Goal: Task Accomplishment & Management: Use online tool/utility

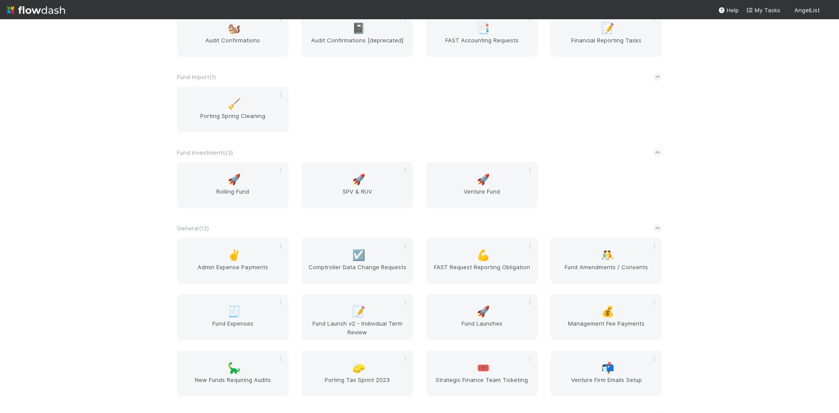
scroll to position [349, 0]
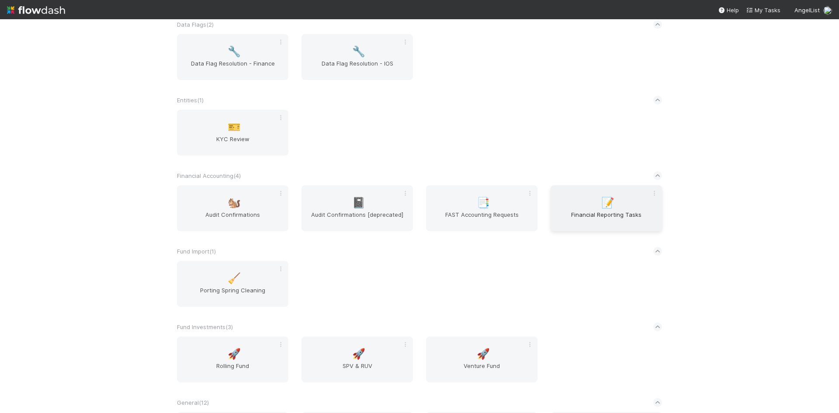
click at [593, 202] on div "📝 Financial Reporting Tasks" at bounding box center [605, 208] width 111 height 46
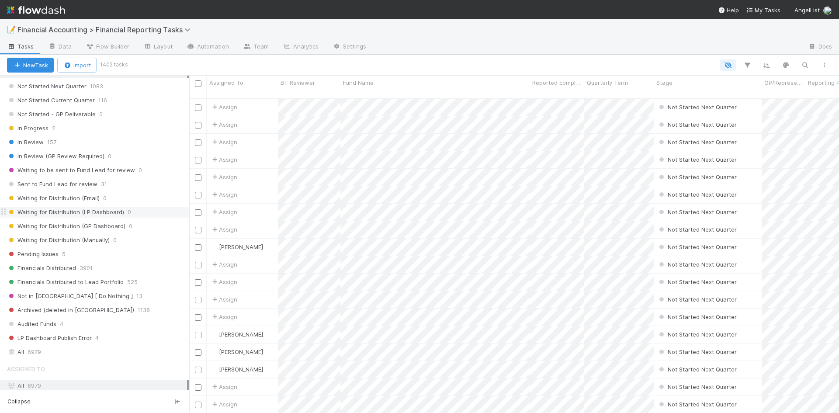
scroll to position [131, 0]
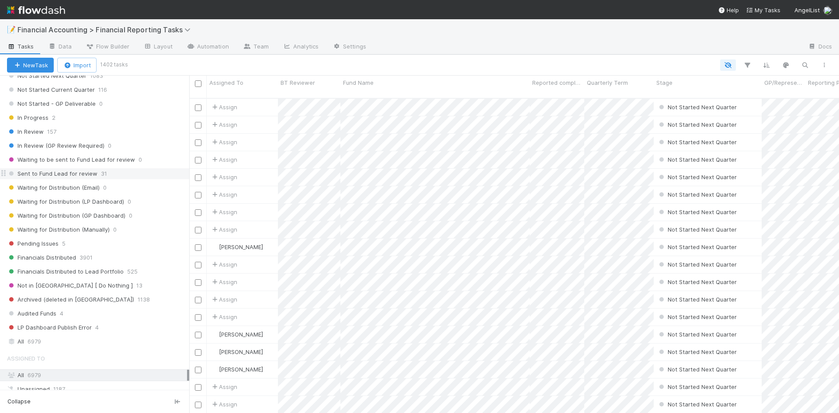
click at [91, 176] on span "Sent to Fund Lead for review" at bounding box center [52, 173] width 90 height 11
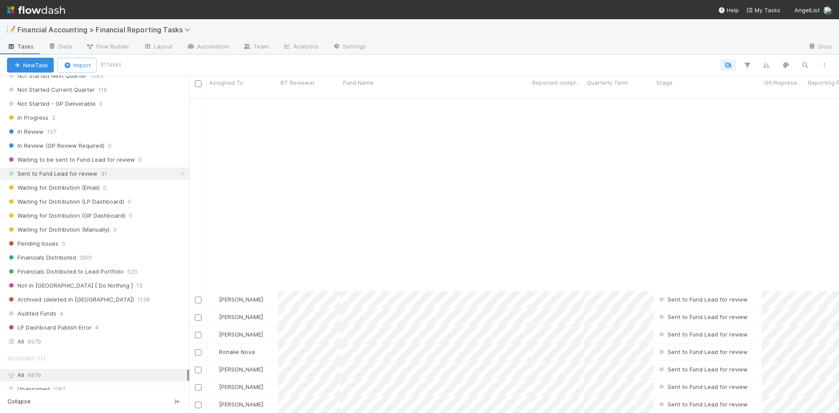
scroll to position [227, 0]
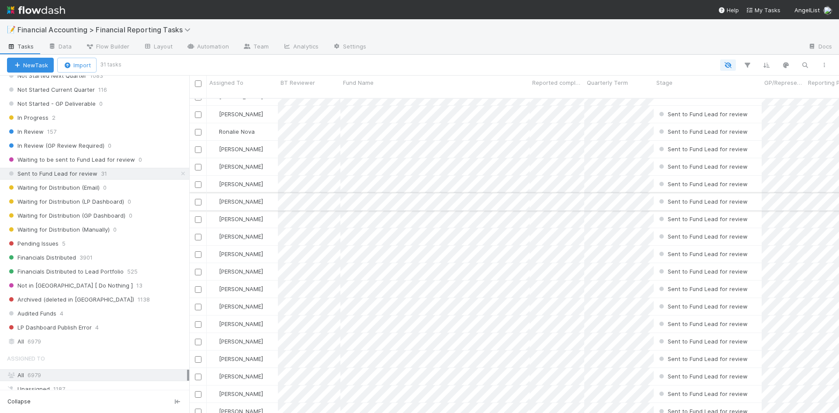
click at [272, 193] on div "[PERSON_NAME]" at bounding box center [242, 201] width 71 height 17
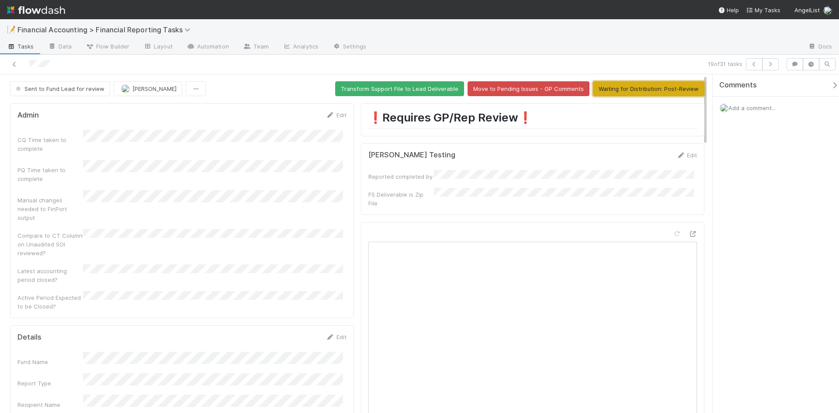
click at [624, 89] on button "Waiting for Distribution: Post-Review" at bounding box center [648, 88] width 111 height 15
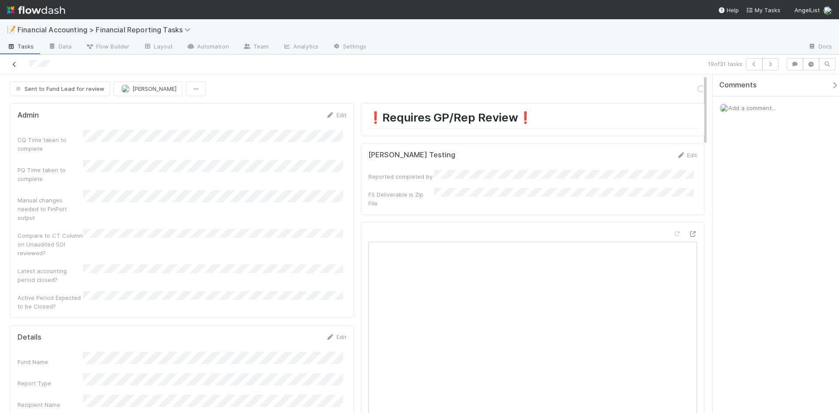
click at [13, 65] on icon at bounding box center [14, 65] width 9 height 6
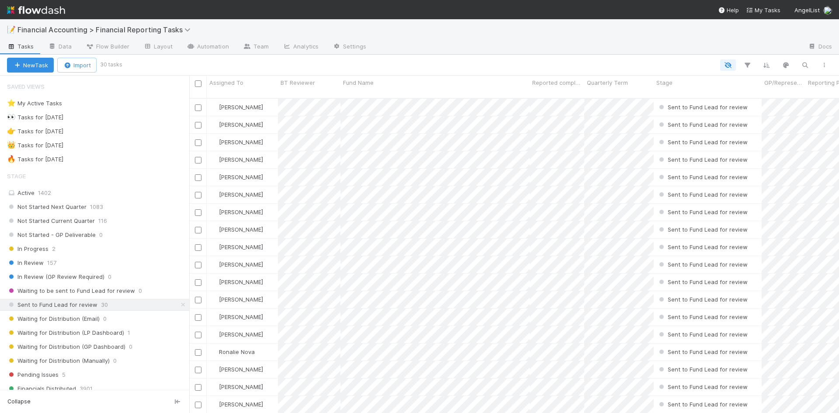
scroll to position [315, 643]
click at [390, 83] on div "Fund Name" at bounding box center [435, 82] width 184 height 9
click at [394, 100] on div "Sort A → Z" at bounding box center [393, 99] width 100 height 13
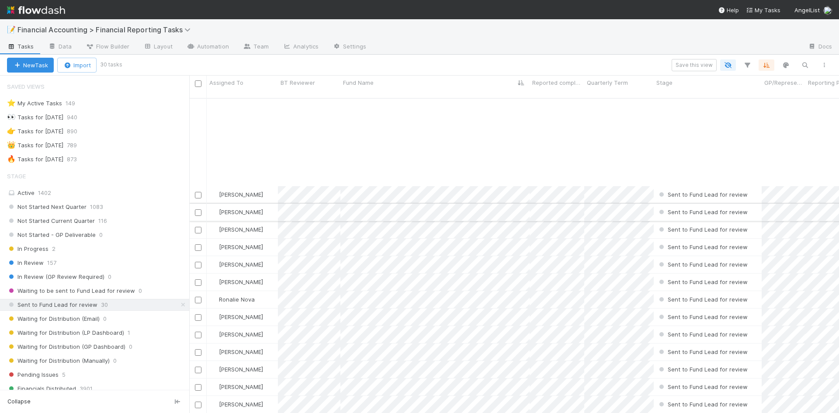
scroll to position [131, 0]
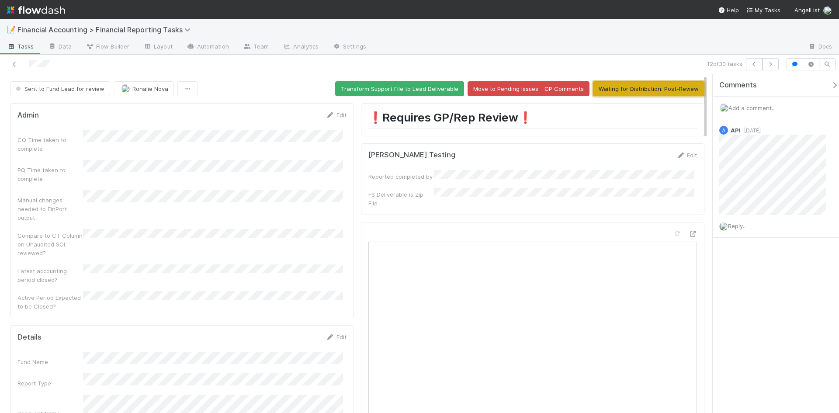
click at [639, 92] on button "Waiting for Distribution: Post-Review" at bounding box center [648, 88] width 111 height 15
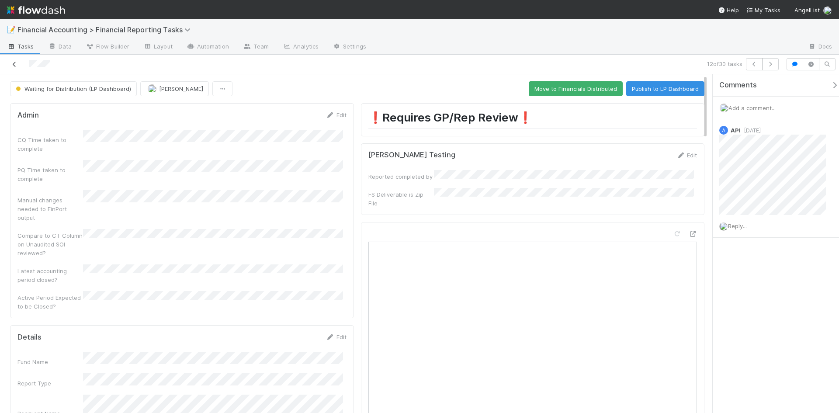
click at [15, 63] on icon at bounding box center [14, 65] width 9 height 6
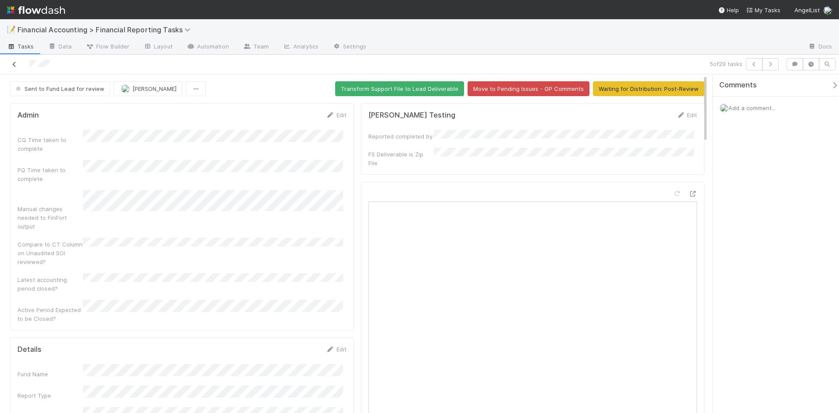
click at [12, 66] on icon at bounding box center [14, 65] width 9 height 6
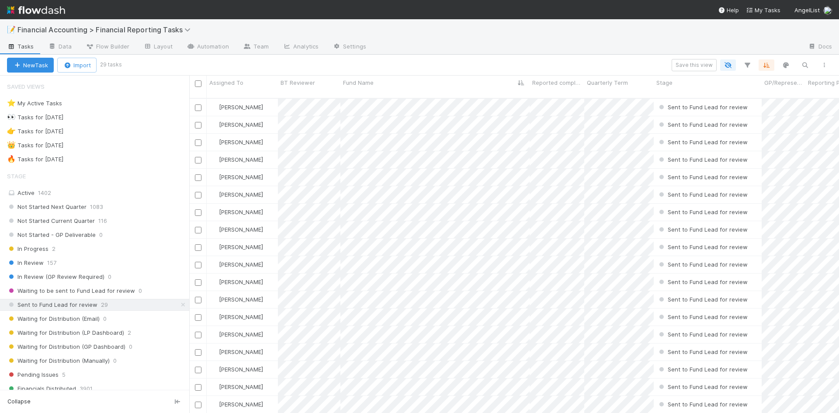
scroll to position [315, 643]
click at [95, 306] on div "Sent to Fund Lead for review 29" at bounding box center [98, 304] width 182 height 11
click at [59, 375] on div "Pending Issues 5" at bounding box center [98, 374] width 182 height 11
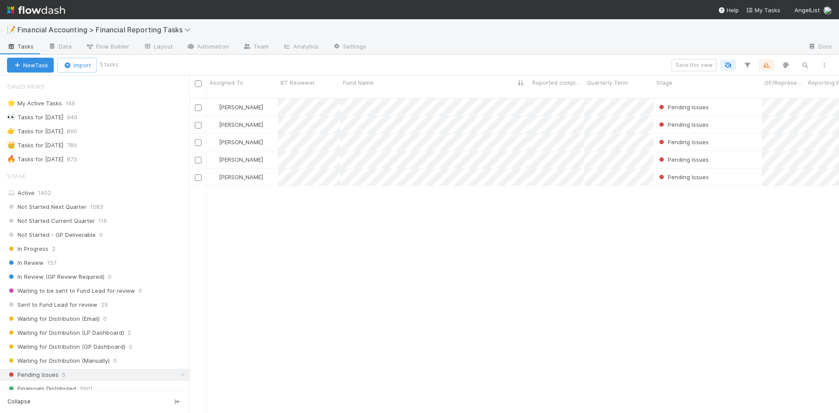
scroll to position [315, 643]
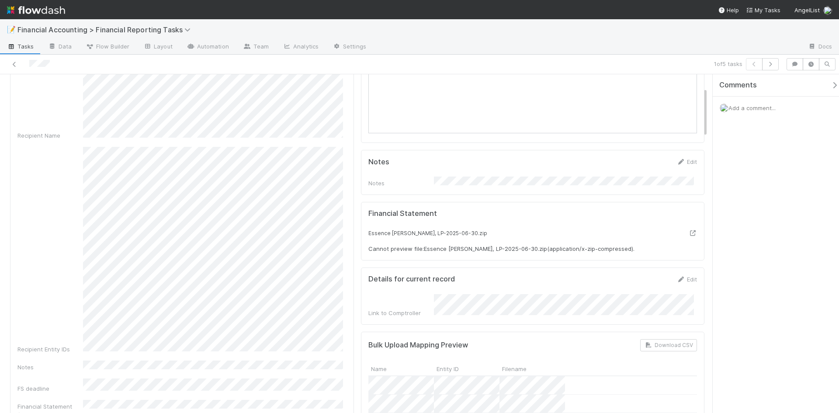
scroll to position [87, 0]
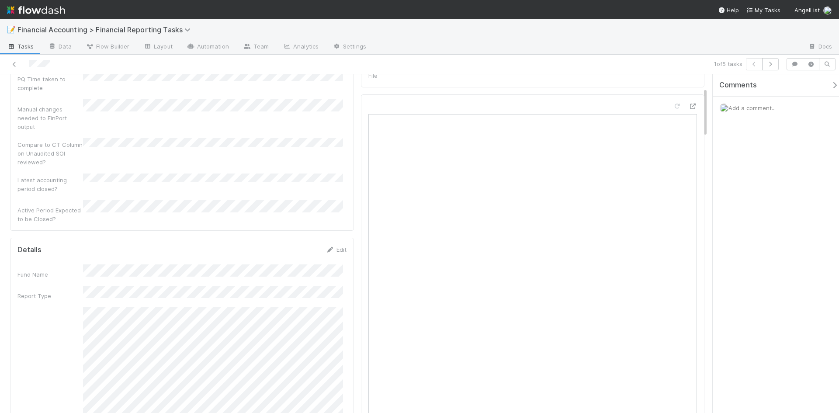
click at [757, 107] on span "Add a comment..." at bounding box center [751, 107] width 47 height 7
drag, startPoint x: 752, startPoint y: 297, endPoint x: 751, endPoint y: 290, distance: 7.4
click at [752, 291] on div "Attach files: Choose or drag and drop file(s) Add Comment" at bounding box center [778, 208] width 119 height 192
click at [747, 288] on button "Add Comment" at bounding box center [751, 289] width 51 height 15
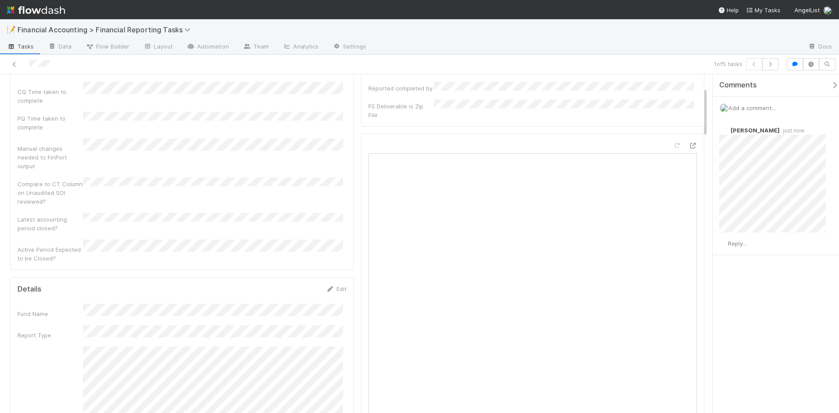
scroll to position [0, 0]
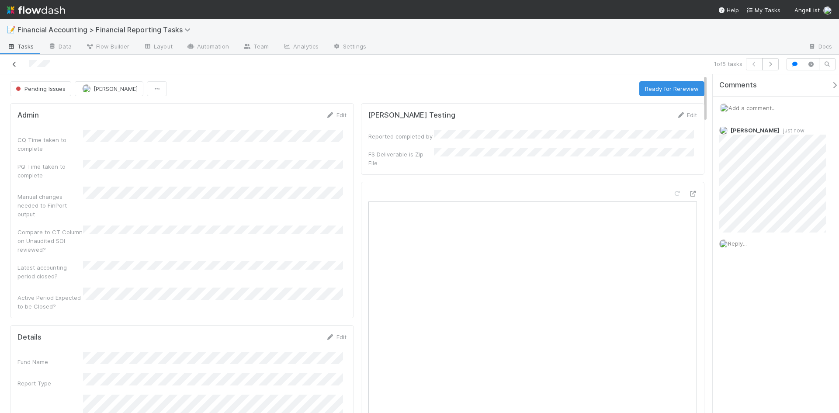
click at [17, 64] on icon at bounding box center [14, 65] width 9 height 6
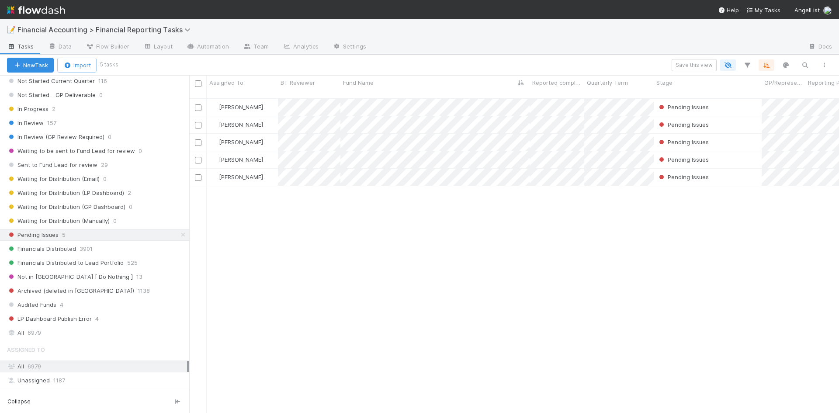
scroll to position [175, 0]
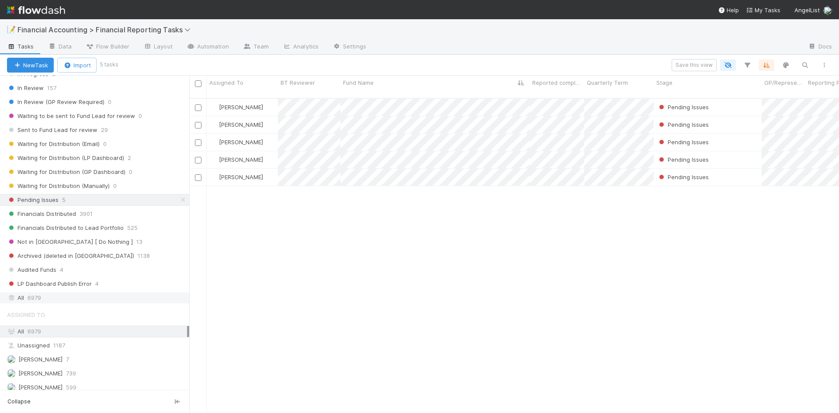
click at [31, 300] on span "6979" at bounding box center [35, 297] width 14 height 11
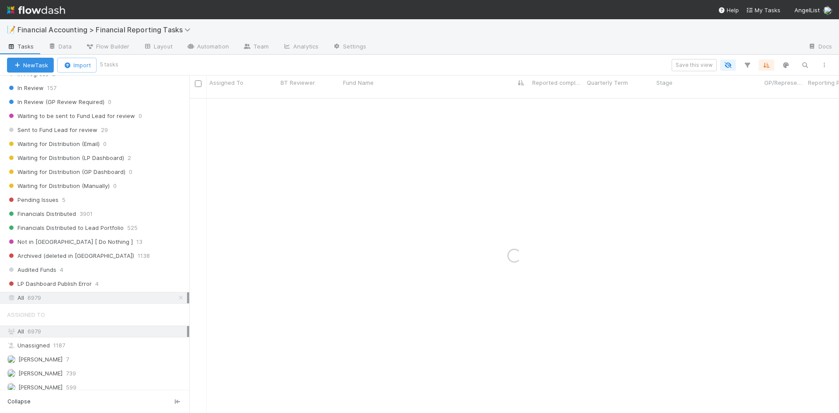
click at [40, 334] on span "6979" at bounding box center [35, 331] width 14 height 7
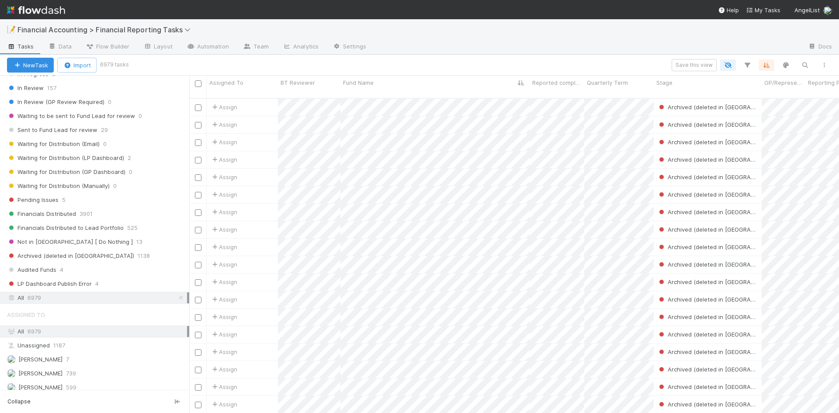
scroll to position [315, 643]
click at [746, 67] on icon "button" at bounding box center [747, 65] width 9 height 8
click at [623, 93] on button "Add Filter" at bounding box center [613, 91] width 262 height 13
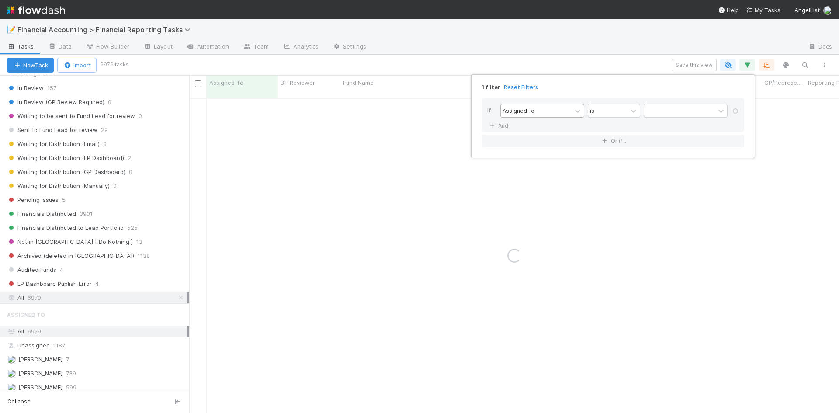
click at [531, 110] on div "Assigned To" at bounding box center [518, 111] width 32 height 8
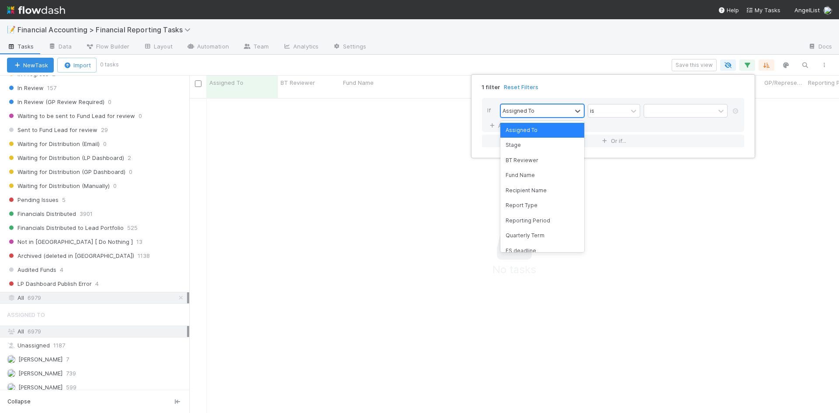
scroll to position [309, 643]
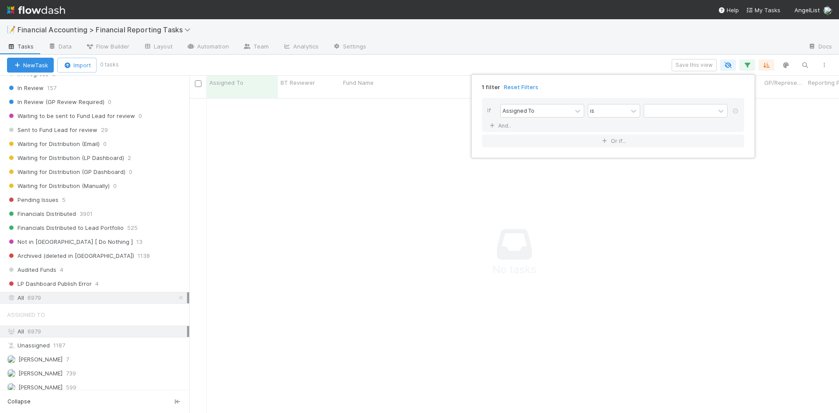
drag, startPoint x: 498, startPoint y: 58, endPoint x: 500, endPoint y: 69, distance: 11.4
click at [512, 62] on div "1 filter Reset Filters If Assigned To is And.. Or if..." at bounding box center [419, 206] width 839 height 413
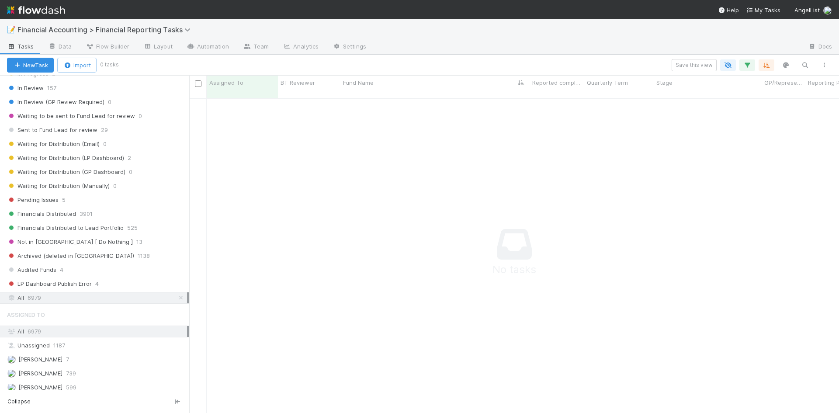
click at [748, 66] on icon "button" at bounding box center [747, 65] width 9 height 8
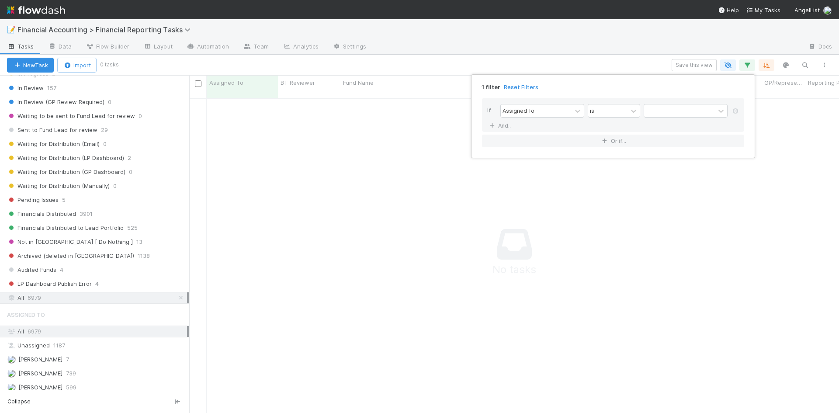
click at [35, 298] on div "1 filter Reset Filters If Assigned To is And.. Or if..." at bounding box center [419, 206] width 839 height 413
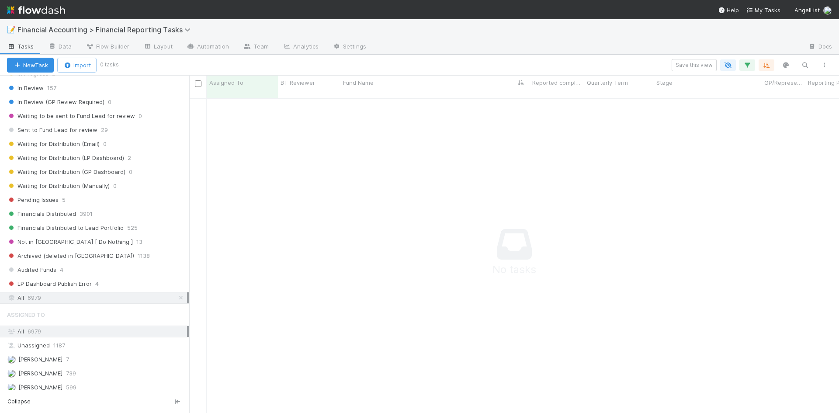
click at [35, 298] on span "6979" at bounding box center [35, 297] width 14 height 11
click at [30, 330] on span "6979" at bounding box center [35, 331] width 14 height 7
click at [745, 62] on icon "button" at bounding box center [747, 65] width 9 height 8
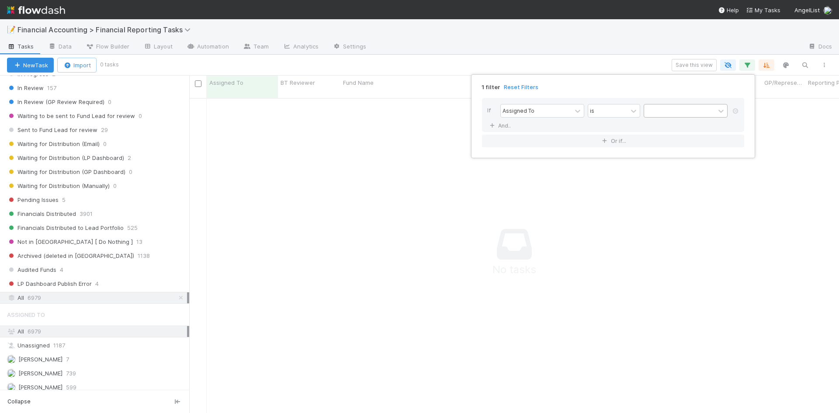
click at [657, 111] on div at bounding box center [679, 110] width 71 height 13
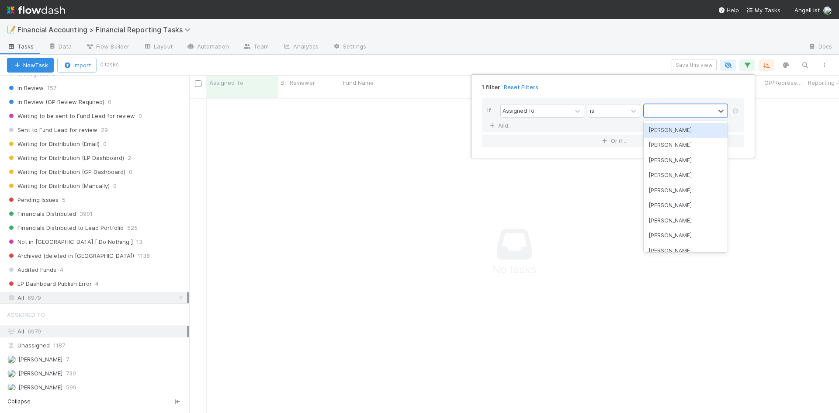
click at [660, 130] on div "[PERSON_NAME]" at bounding box center [685, 130] width 84 height 15
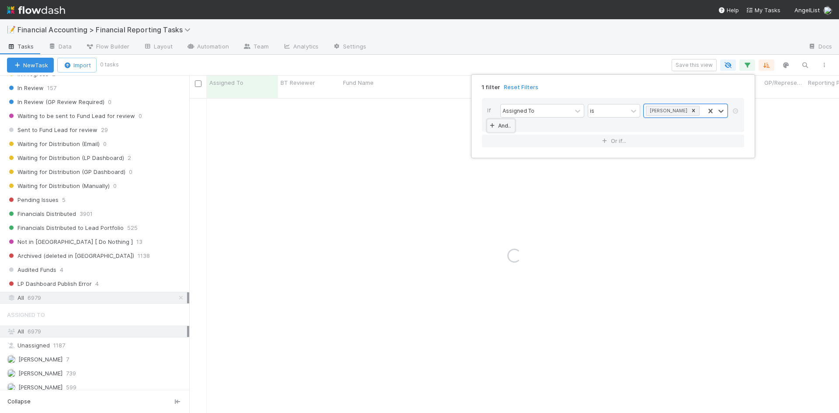
click at [499, 125] on link "And.." at bounding box center [501, 125] width 28 height 13
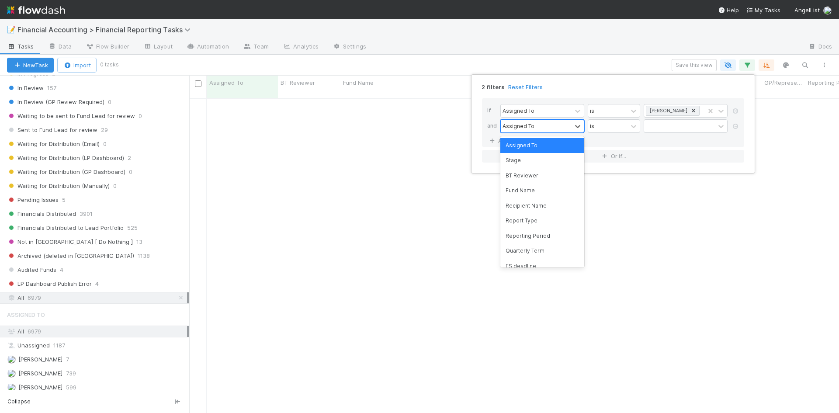
click at [537, 129] on div "Assigned To" at bounding box center [536, 126] width 71 height 13
click at [529, 239] on div "Reporting Period" at bounding box center [542, 235] width 84 height 15
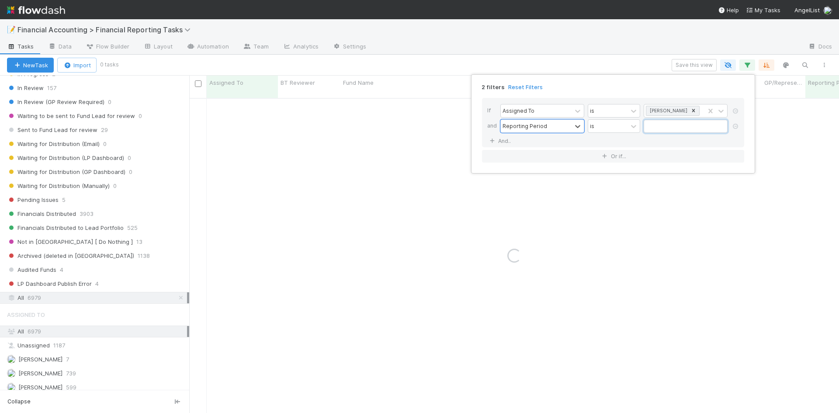
click at [667, 128] on input "text" at bounding box center [685, 126] width 84 height 13
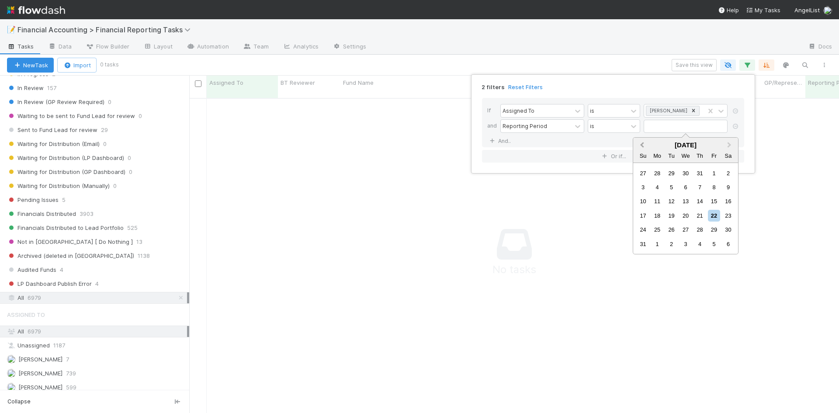
click at [640, 145] on button "Previous Month" at bounding box center [641, 145] width 14 height 14
click at [642, 145] on span "Previous Month" at bounding box center [642, 145] width 0 height 10
click at [658, 230] on div "30" at bounding box center [657, 230] width 12 height 12
type input "[DATE]"
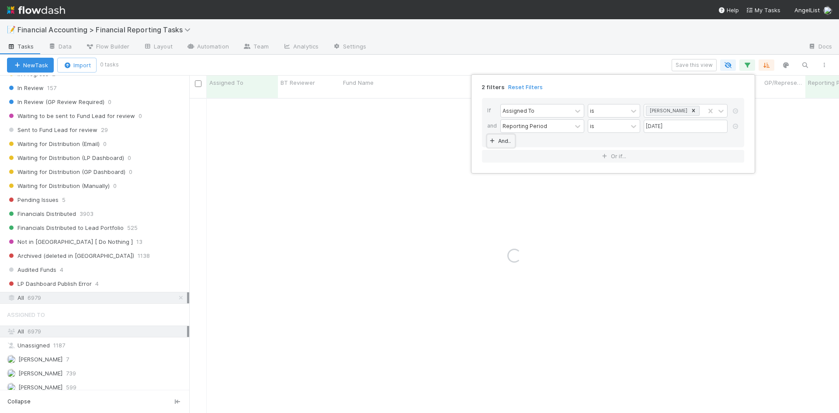
click at [503, 140] on link "And.." at bounding box center [501, 141] width 28 height 13
click at [527, 144] on div "Assigned To" at bounding box center [518, 141] width 32 height 8
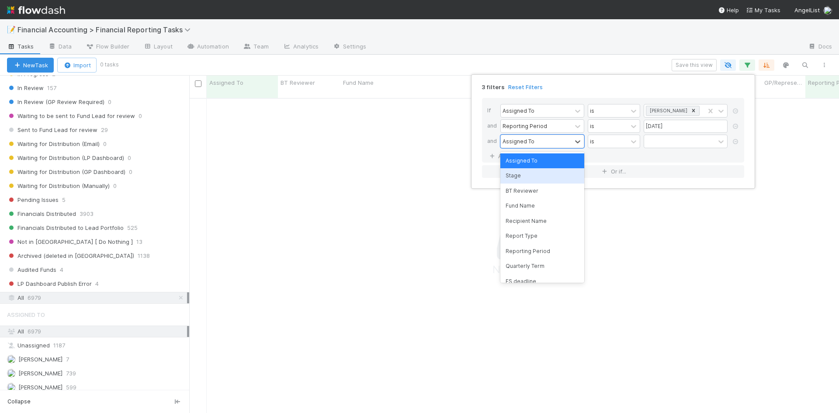
click at [521, 178] on div "Stage" at bounding box center [542, 175] width 84 height 15
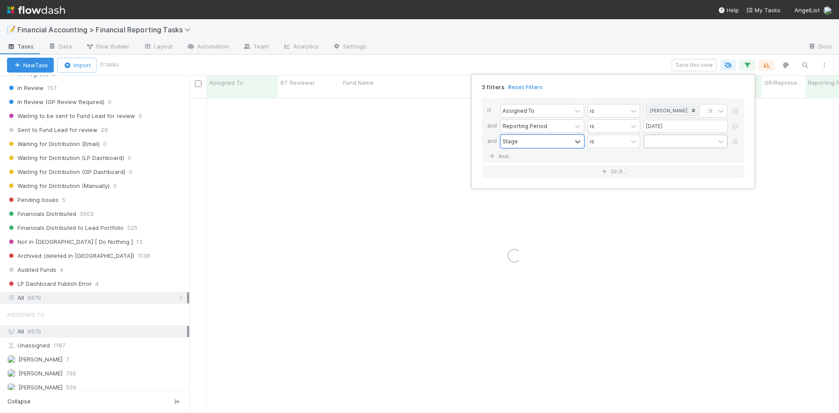
click at [664, 138] on div at bounding box center [679, 141] width 71 height 13
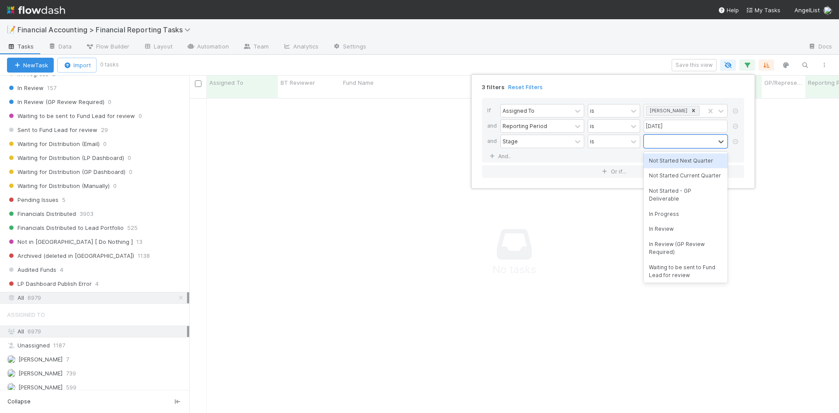
click at [667, 158] on div "Not Started Next Quarter" at bounding box center [685, 160] width 84 height 15
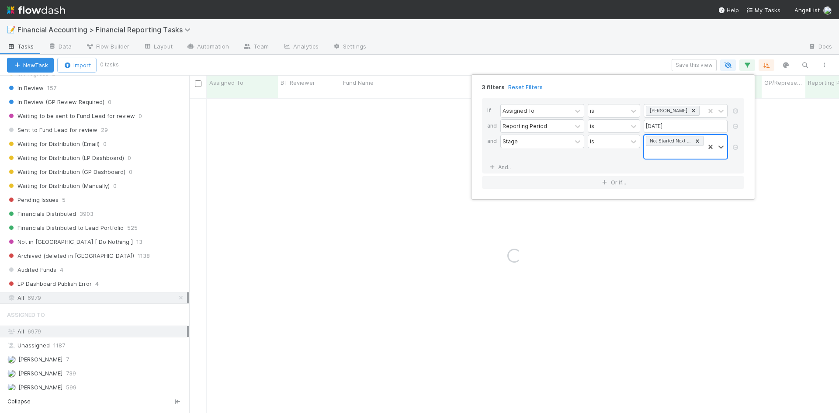
click at [667, 152] on div "Not Started Next Quarter" at bounding box center [674, 147] width 60 height 24
click at [671, 165] on div "Not Started Current Quarter" at bounding box center [685, 171] width 84 height 15
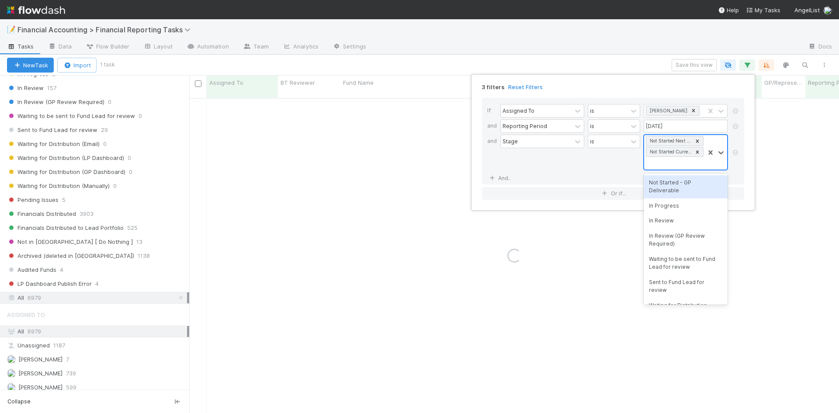
click at [671, 160] on div "Not Started Next Quarter Not Started Current Quarter" at bounding box center [674, 152] width 60 height 35
click at [674, 186] on div "Not Started - GP Deliverable" at bounding box center [685, 186] width 84 height 23
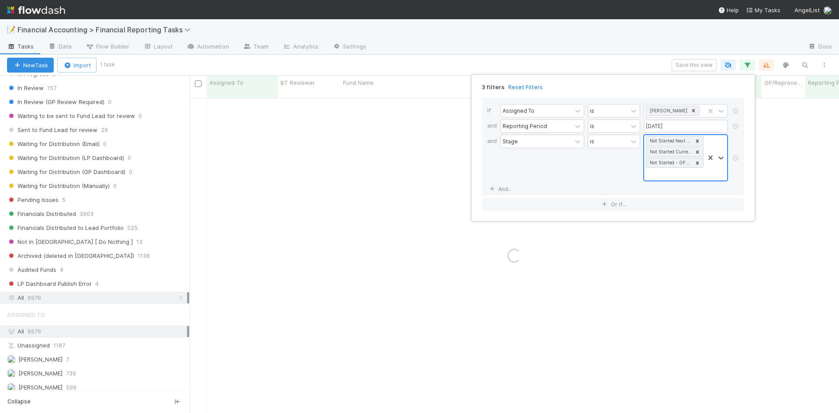
click at [674, 174] on div "Not Started Next Quarter Not Started Current Quarter Not Started - GP Deliverab…" at bounding box center [674, 157] width 60 height 45
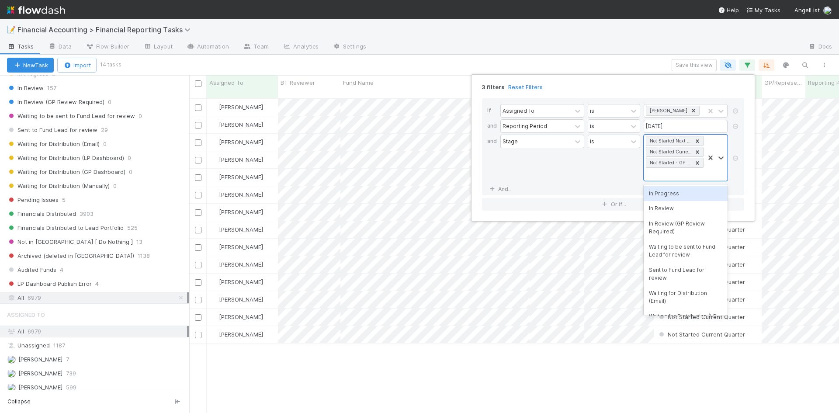
click at [667, 196] on div "In Progress" at bounding box center [685, 193] width 84 height 15
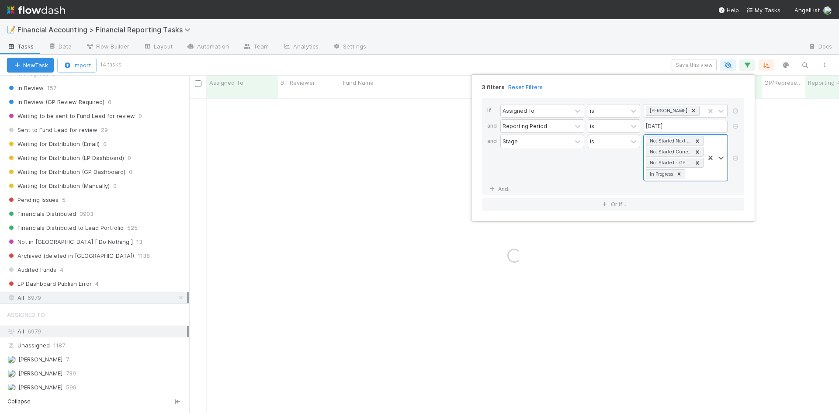
click at [598, 71] on div "3 filters Reset Filters If Assigned To is [PERSON_NAME] and Reporting Period is…" at bounding box center [419, 206] width 839 height 413
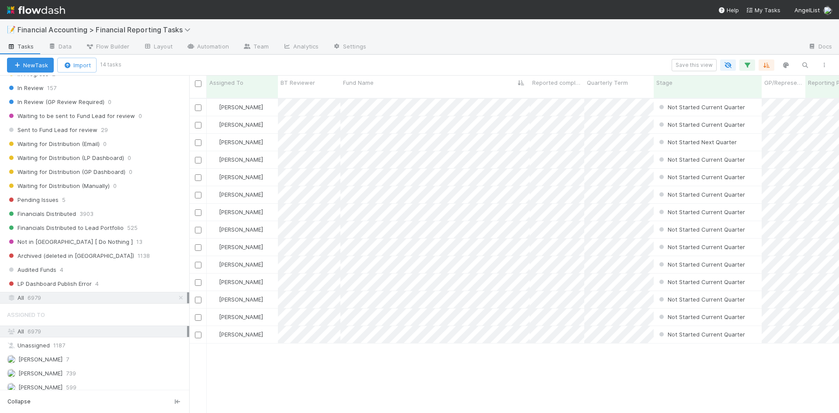
scroll to position [315, 643]
click at [750, 66] on icon "button" at bounding box center [747, 65] width 9 height 8
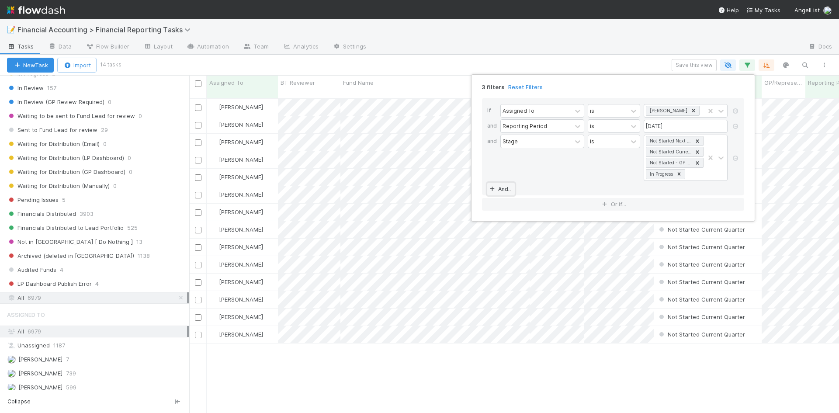
click at [507, 187] on link "And.." at bounding box center [501, 189] width 28 height 13
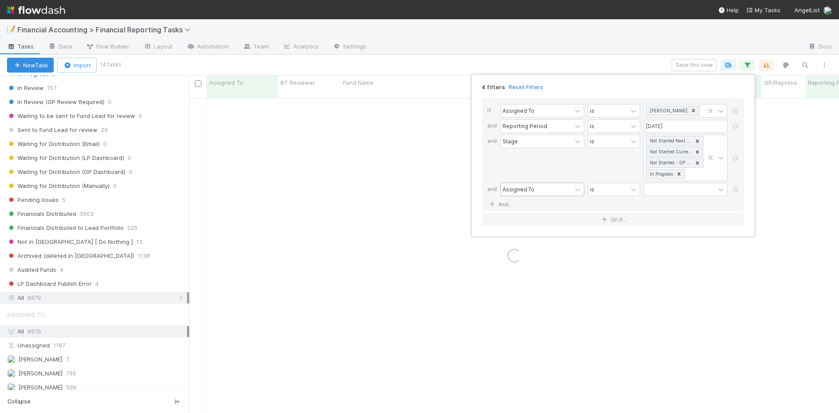
click at [535, 184] on div "Assigned To" at bounding box center [536, 189] width 71 height 13
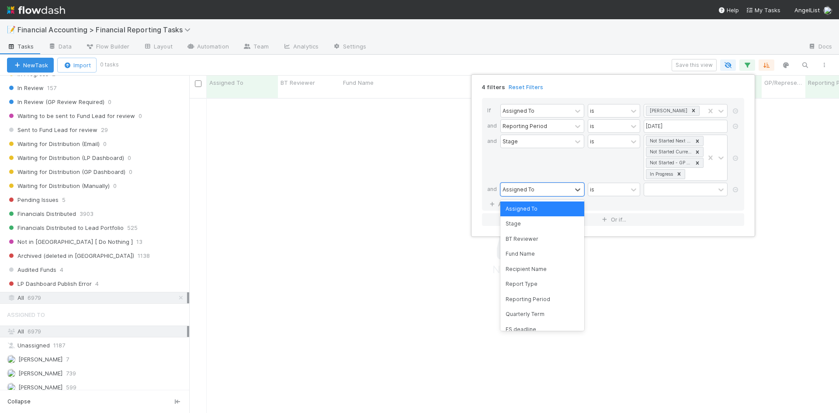
scroll to position [309, 643]
click at [529, 308] on div "Quarterly Term" at bounding box center [542, 314] width 84 height 15
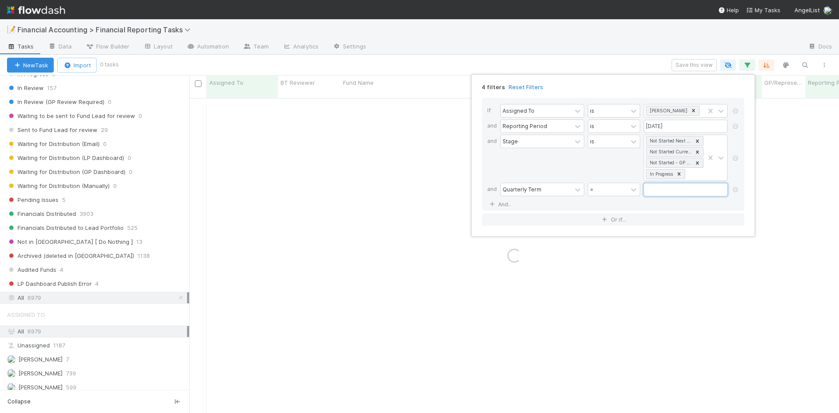
click at [678, 192] on input "text" at bounding box center [685, 189] width 84 height 13
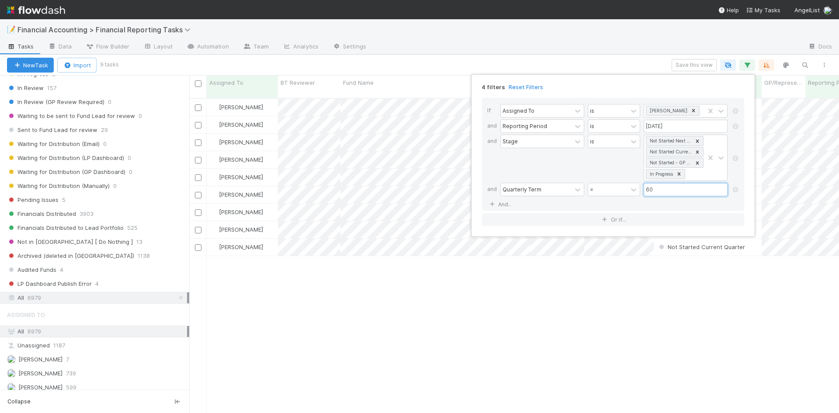
scroll to position [315, 643]
type input "60"
click at [557, 36] on div "4 filters Reset Filters If Assigned To is [PERSON_NAME] and Reporting Period is…" at bounding box center [419, 206] width 839 height 413
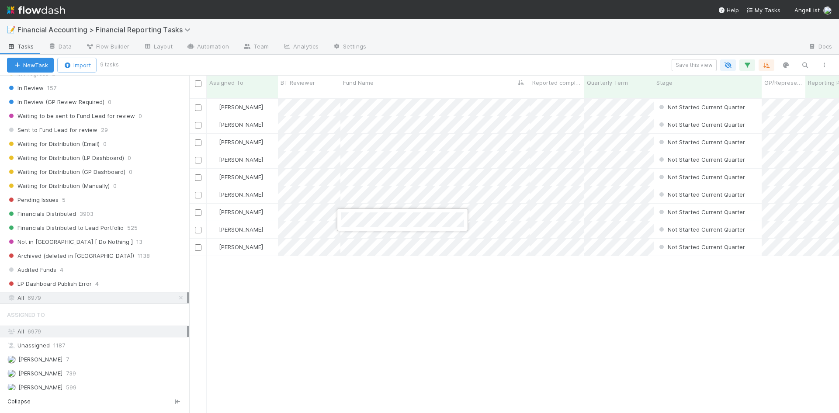
click at [463, 323] on div at bounding box center [419, 206] width 839 height 413
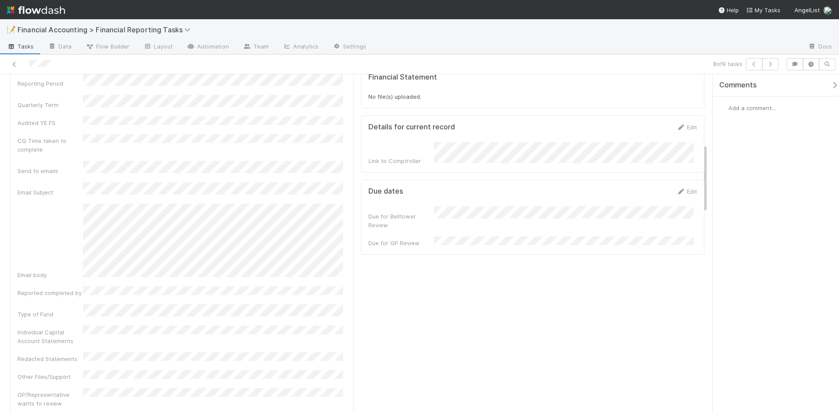
scroll to position [524, 0]
